Goal: Book appointment/travel/reservation

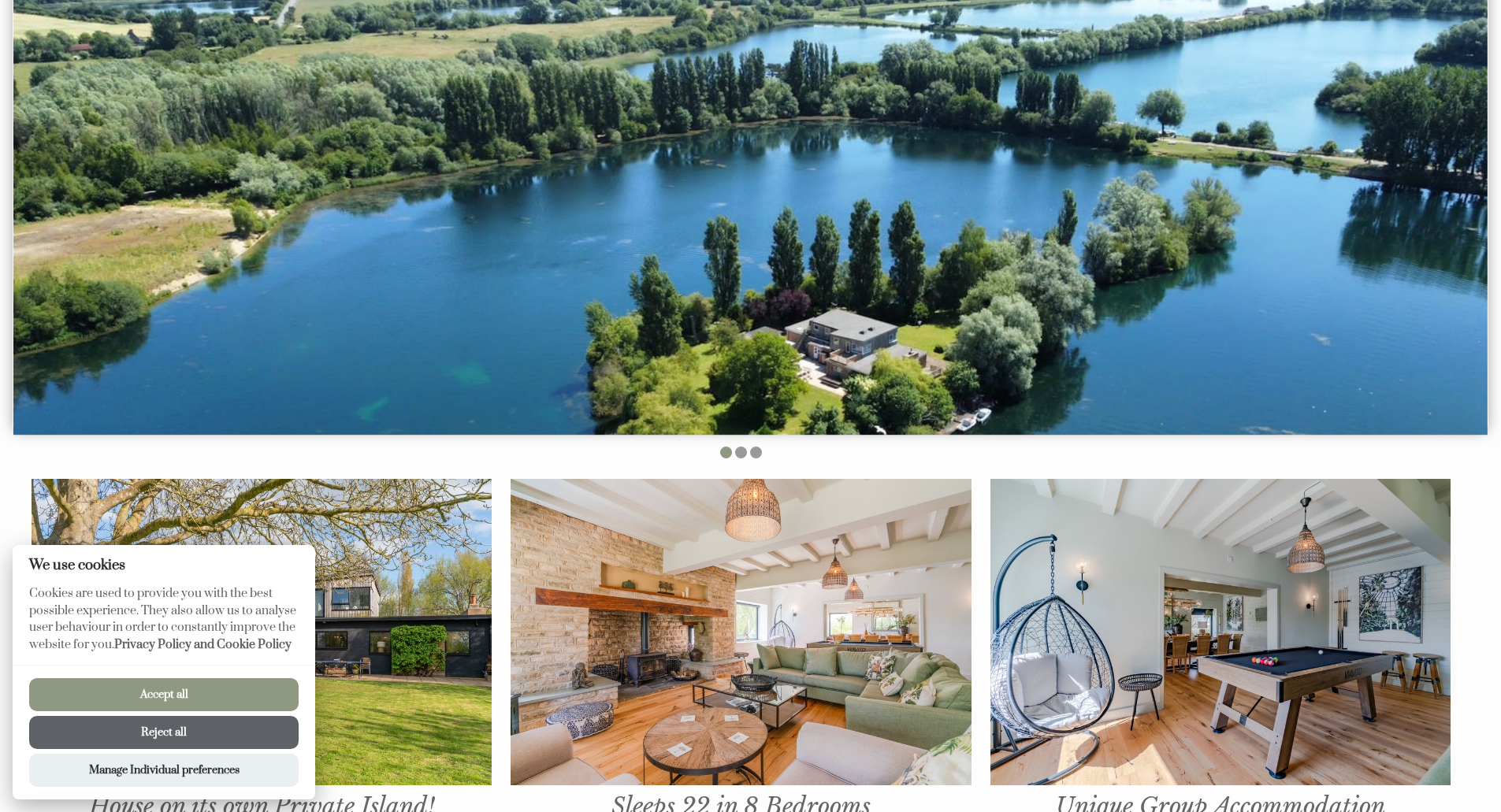
scroll to position [394, 0]
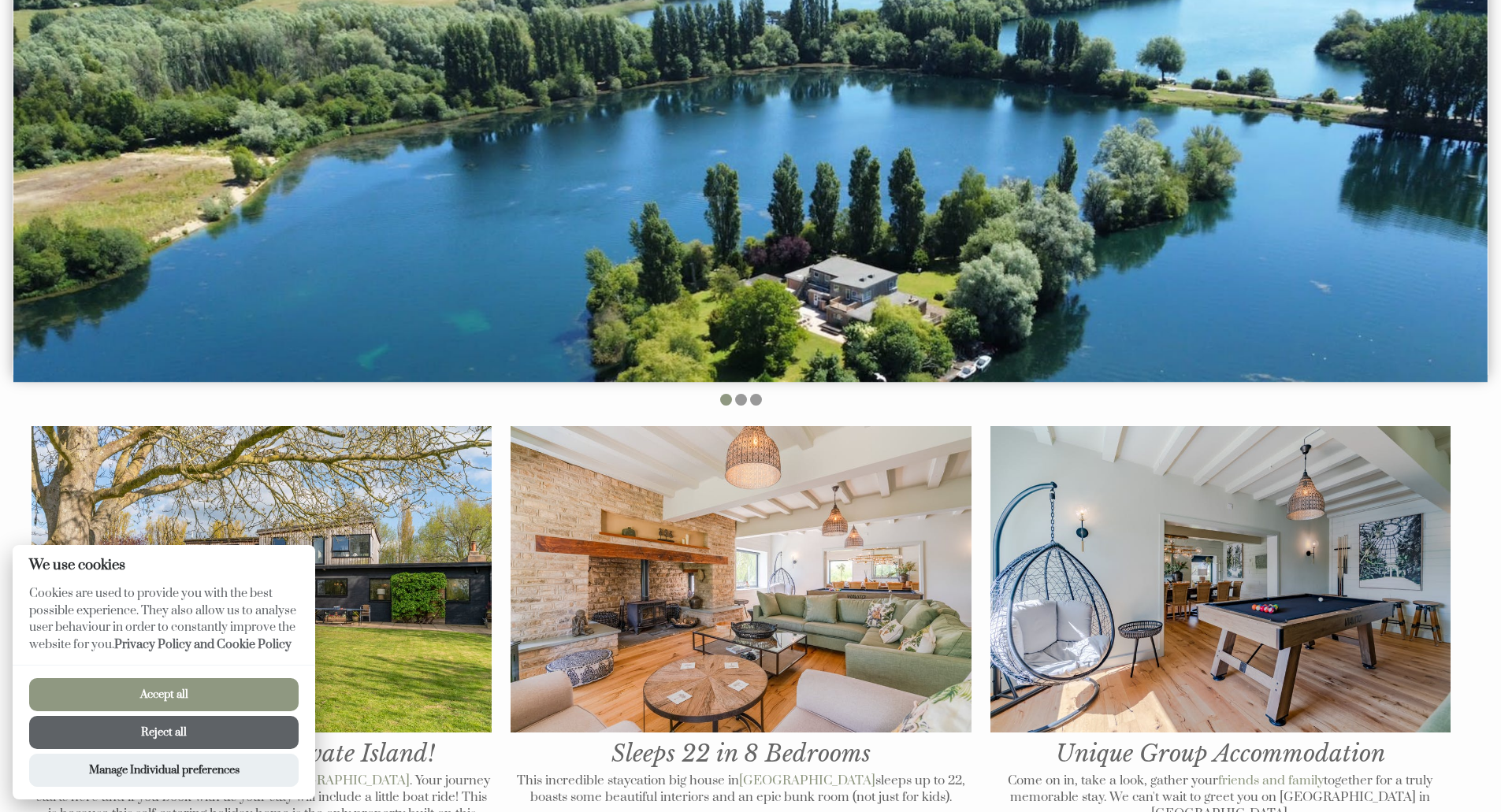
drag, startPoint x: 159, startPoint y: 739, endPoint x: 170, endPoint y: 728, distance: 15.6
click at [160, 739] on button "Reject all" at bounding box center [164, 732] width 269 height 33
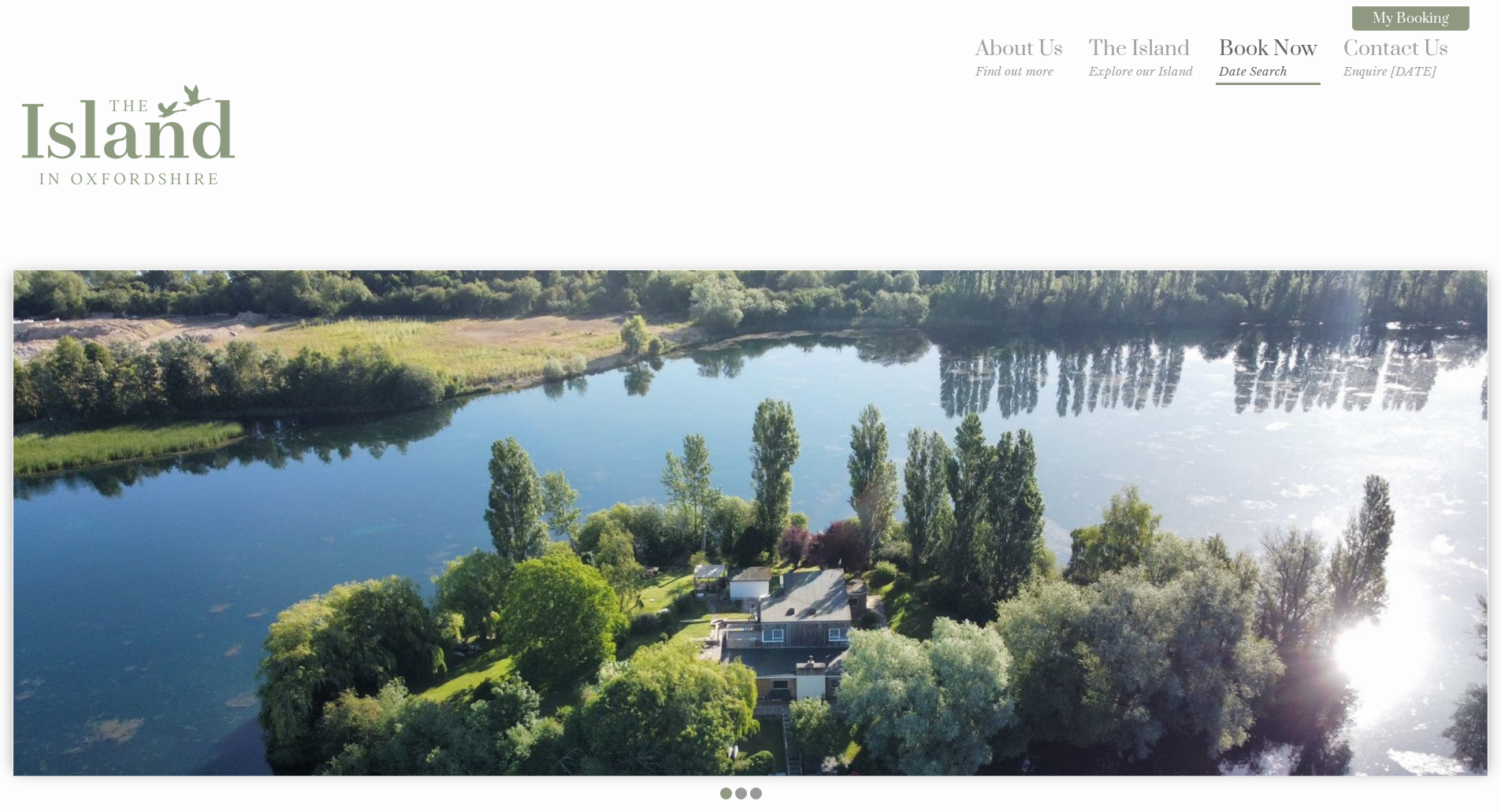
click at [1254, 73] on small "Date Search" at bounding box center [1267, 72] width 99 height 15
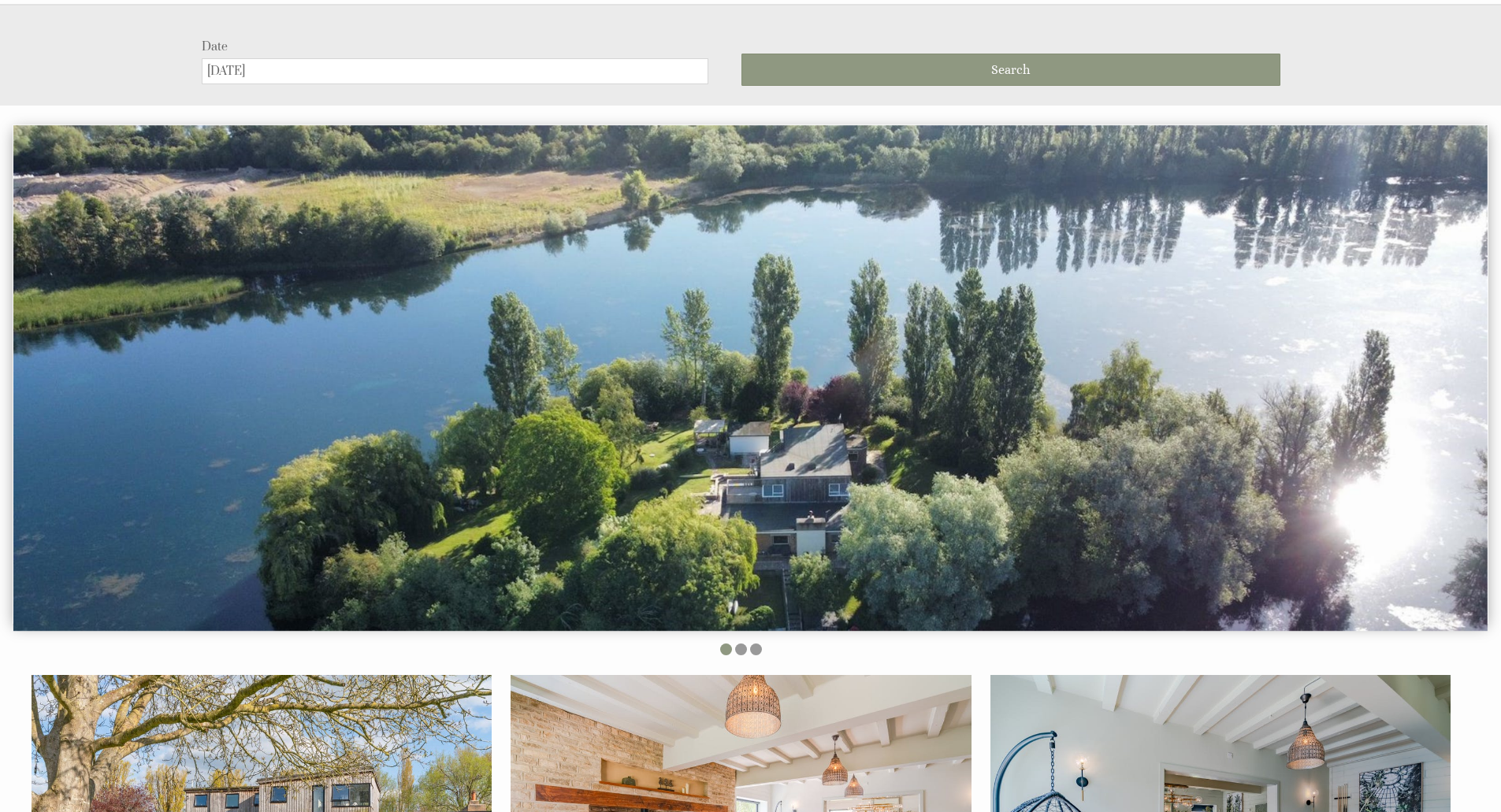
scroll to position [269, 0]
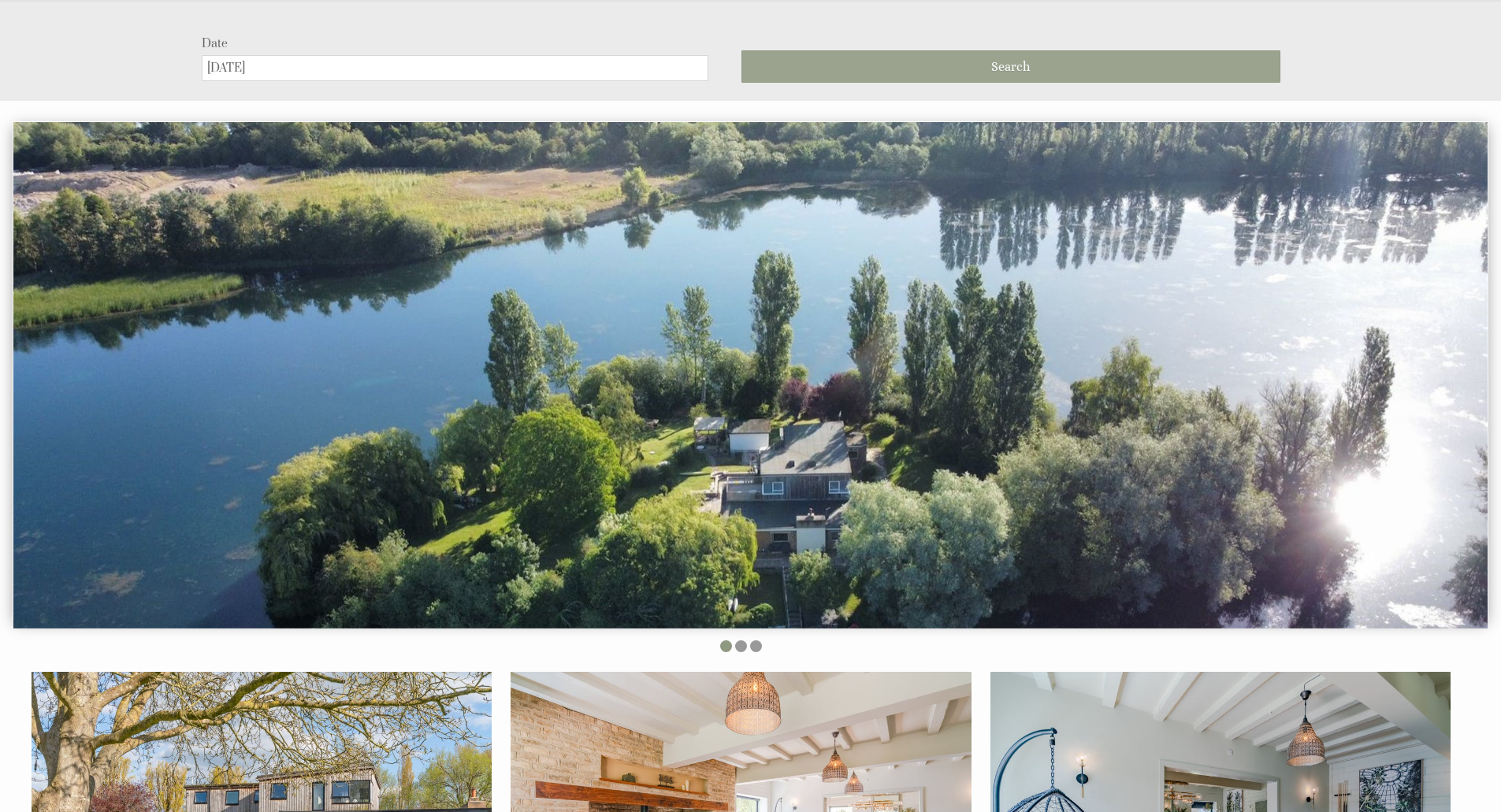
click at [975, 62] on button "Search" at bounding box center [1011, 67] width 539 height 32
